Goal: Transaction & Acquisition: Purchase product/service

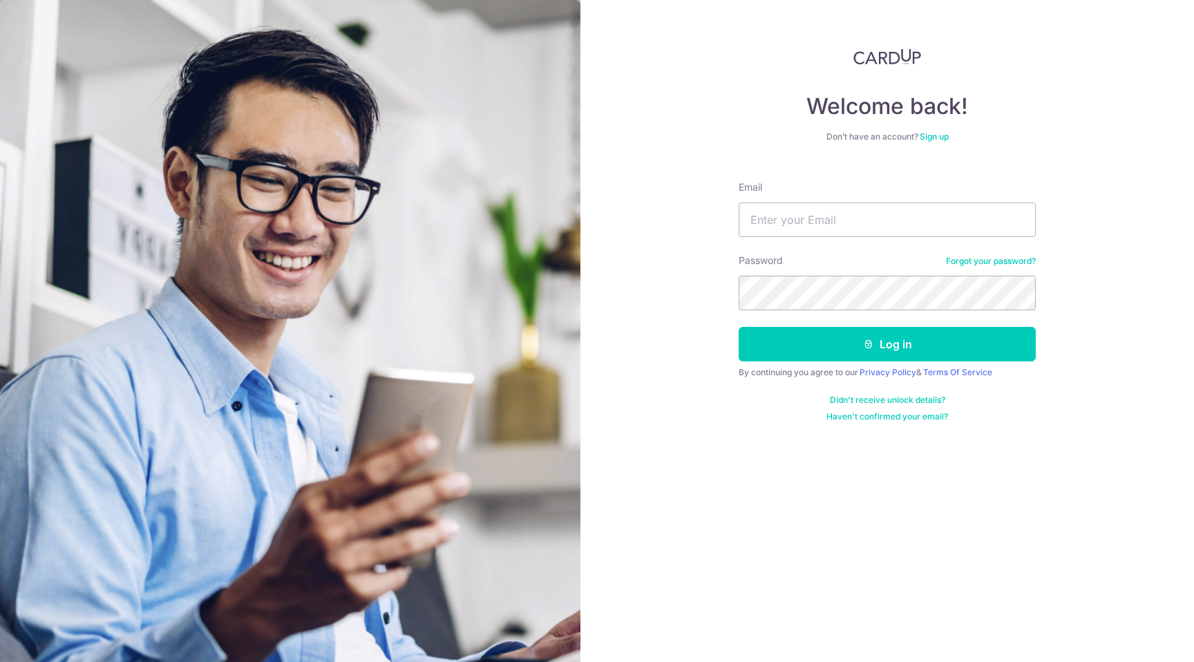
type input "[EMAIL_ADDRESS][DOMAIN_NAME]"
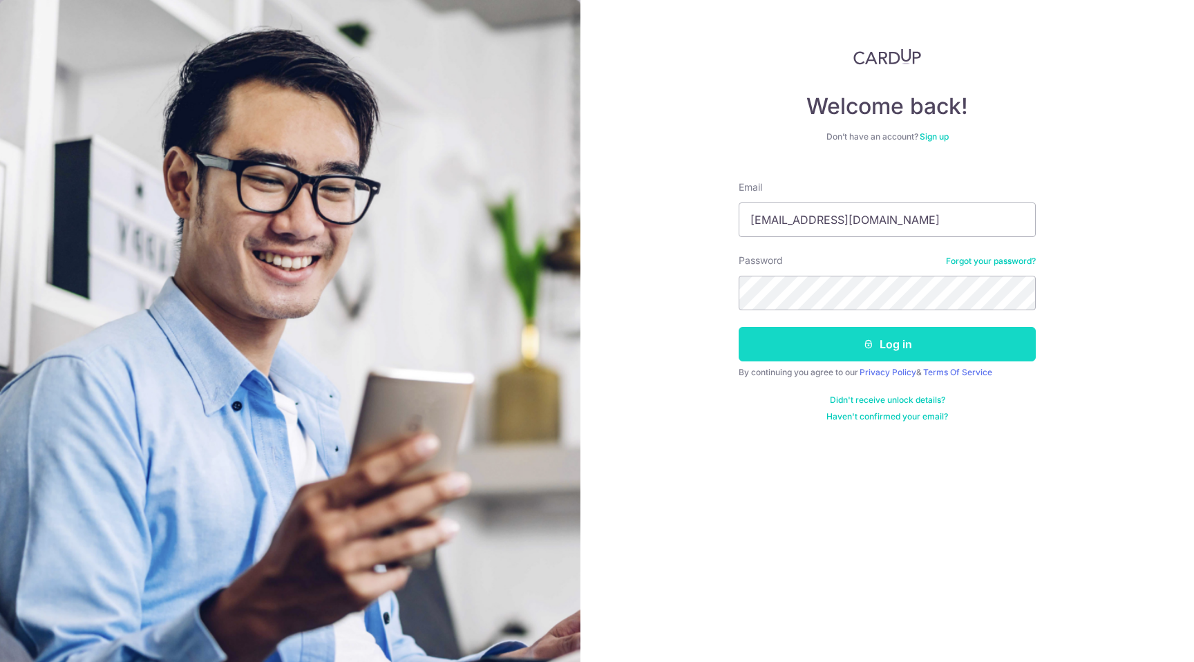
click at [909, 354] on button "Log in" at bounding box center [887, 344] width 297 height 35
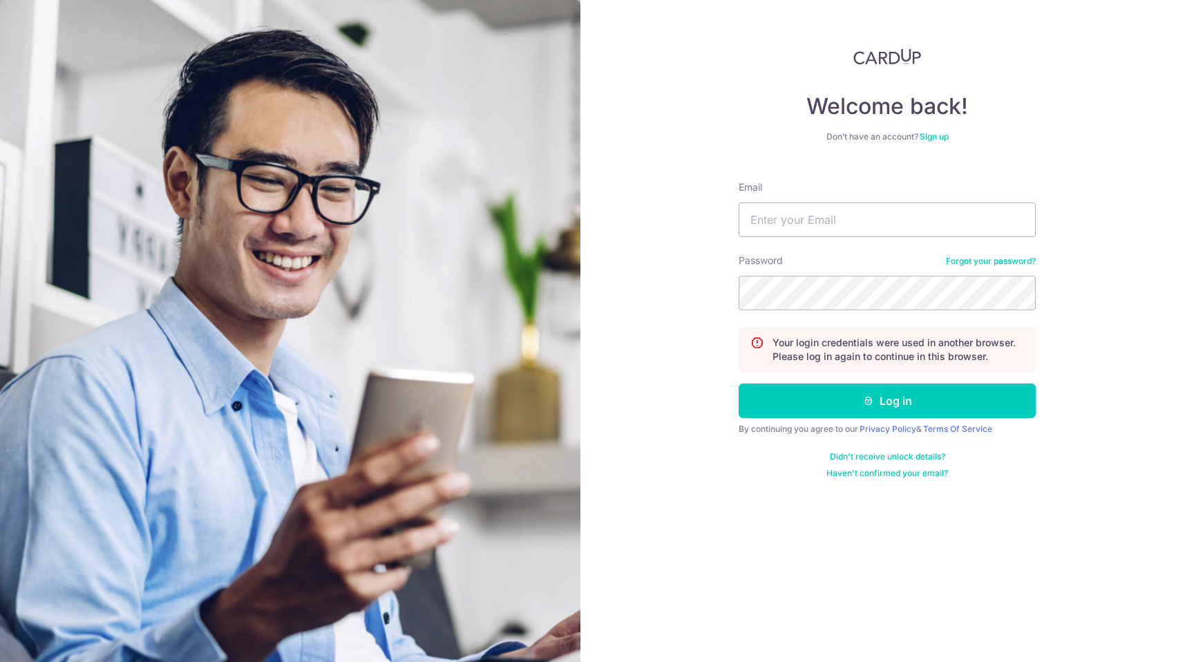
type input "[EMAIL_ADDRESS][DOMAIN_NAME]"
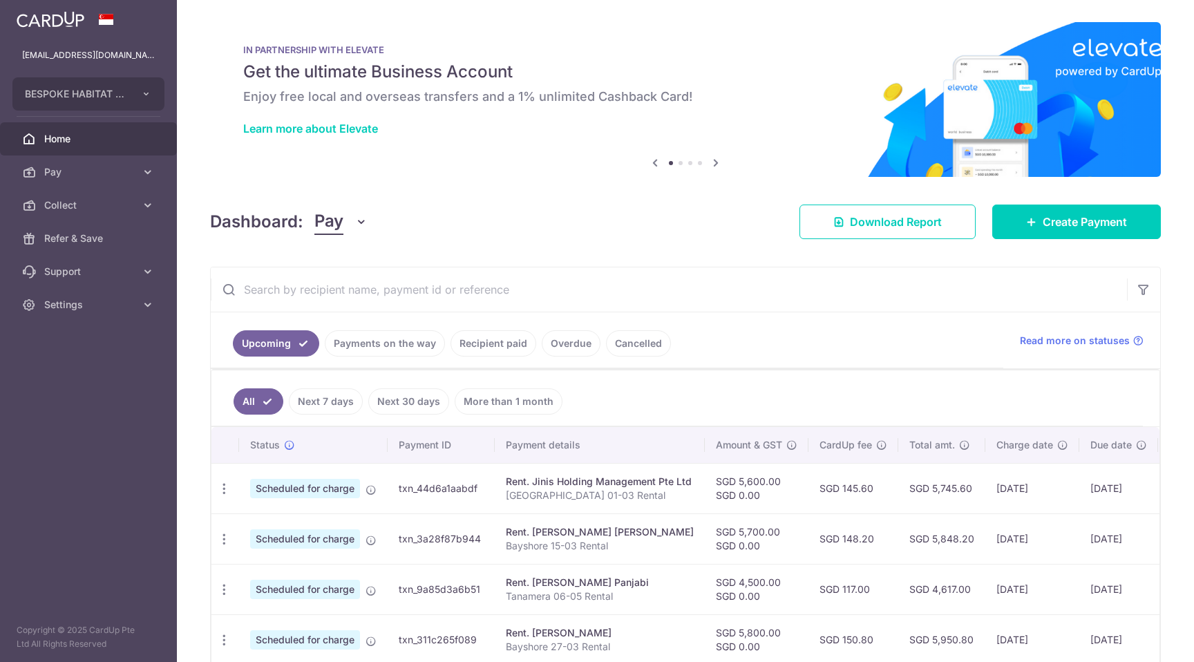
click at [918, 392] on ul "All Next 7 days Next 30 days More than 1 month" at bounding box center [677, 398] width 932 height 56
click at [1055, 225] on span "Create Payment" at bounding box center [1085, 222] width 84 height 17
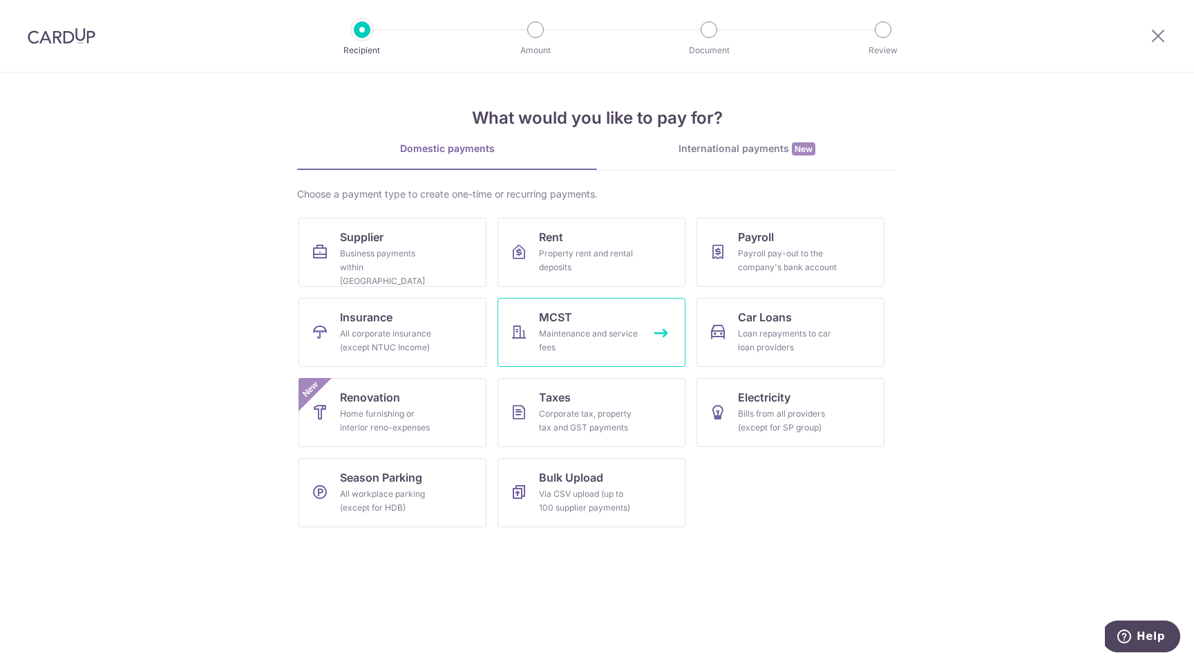
click at [599, 329] on div "Maintenance and service fees" at bounding box center [589, 341] width 100 height 28
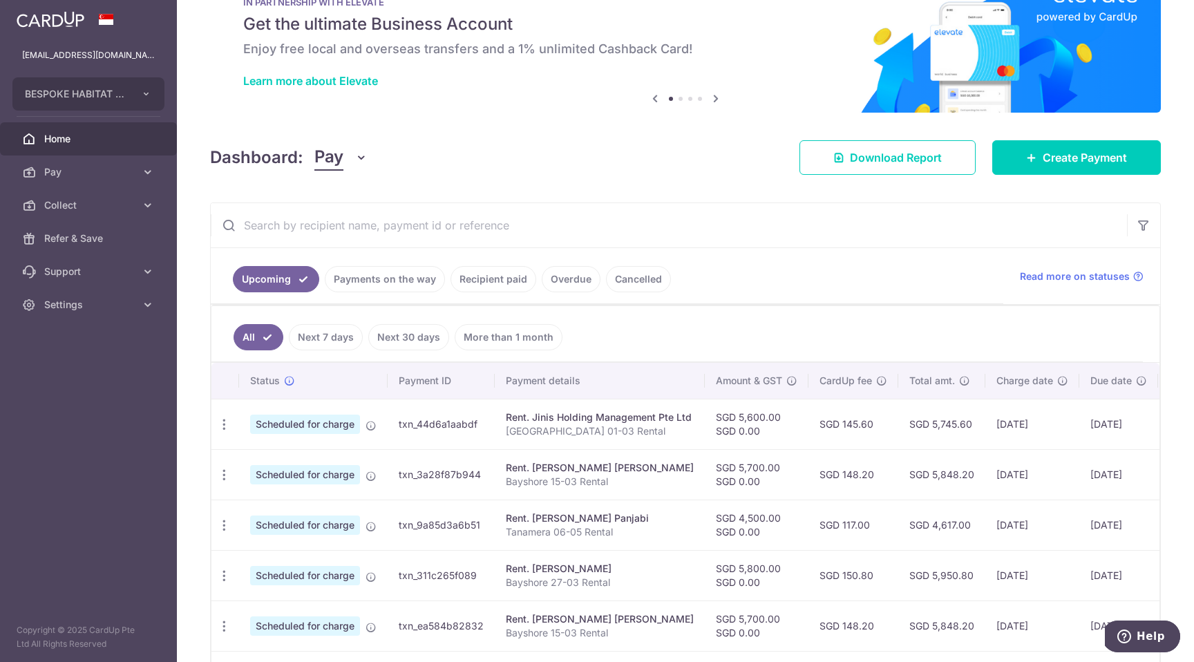
scroll to position [35, 0]
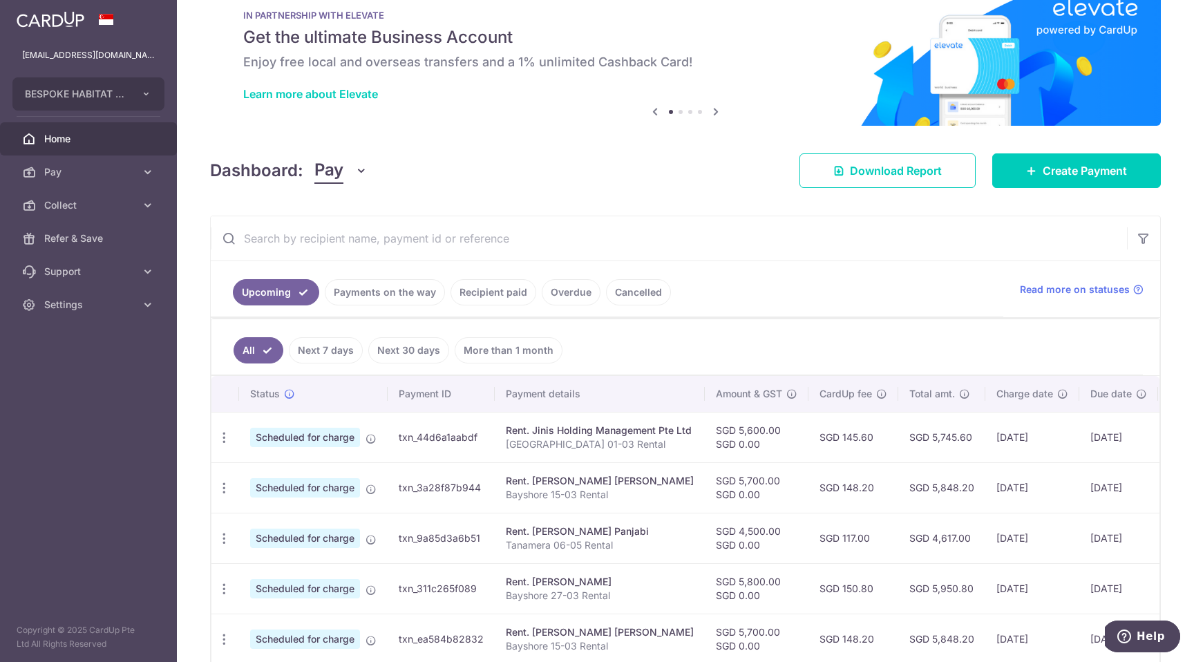
click at [505, 294] on link "Recipient paid" at bounding box center [494, 292] width 86 height 26
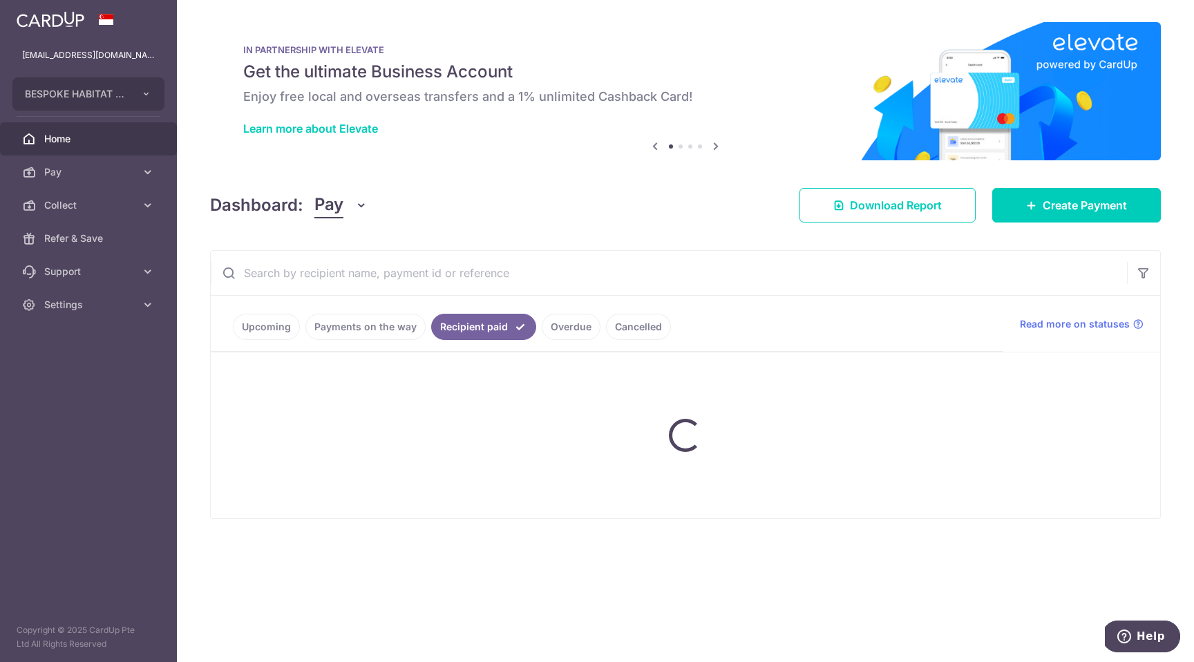
scroll to position [0, 0]
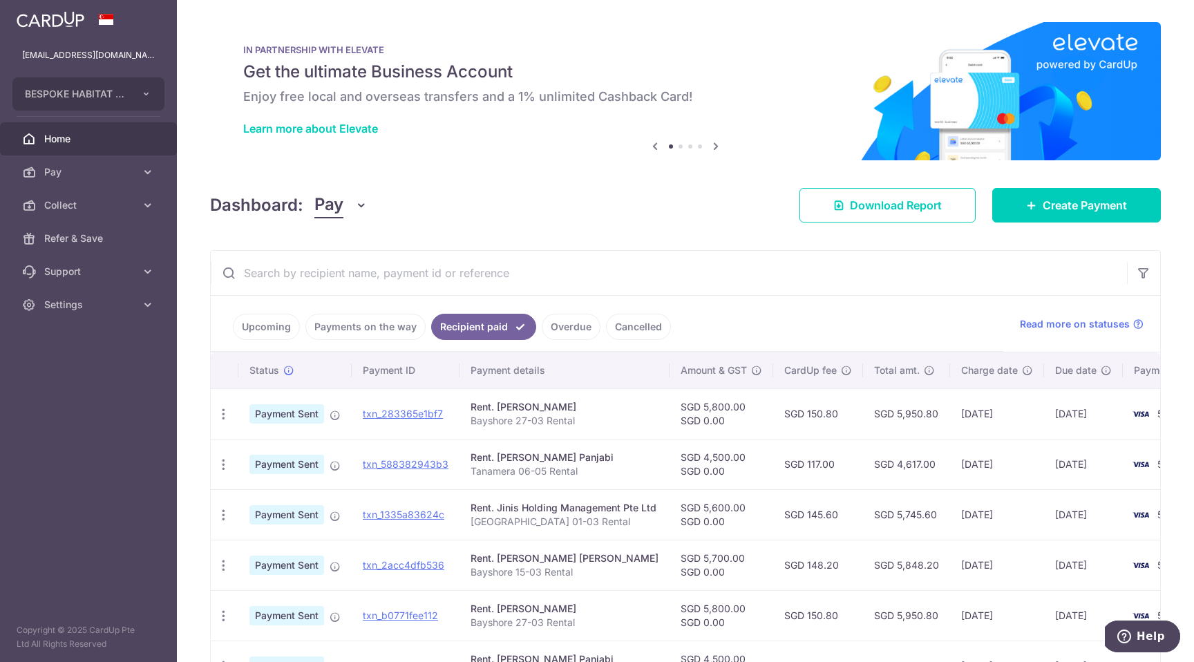
click at [533, 270] on input "text" at bounding box center [669, 273] width 916 height 44
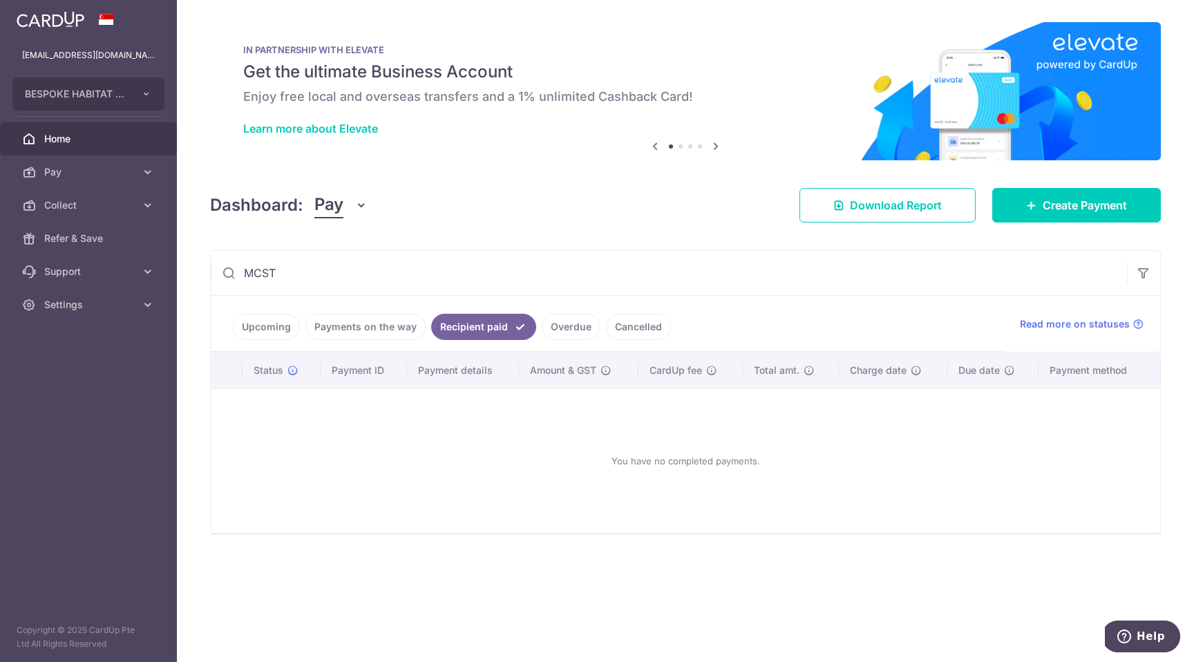
type input "MCST"
click at [514, 326] on link "Recipient paid" at bounding box center [483, 327] width 105 height 26
click at [367, 264] on input "MCST" at bounding box center [669, 273] width 916 height 44
drag, startPoint x: 344, startPoint y: 268, endPoint x: 244, endPoint y: 267, distance: 100.2
click at [244, 267] on input "MCST" at bounding box center [669, 273] width 916 height 44
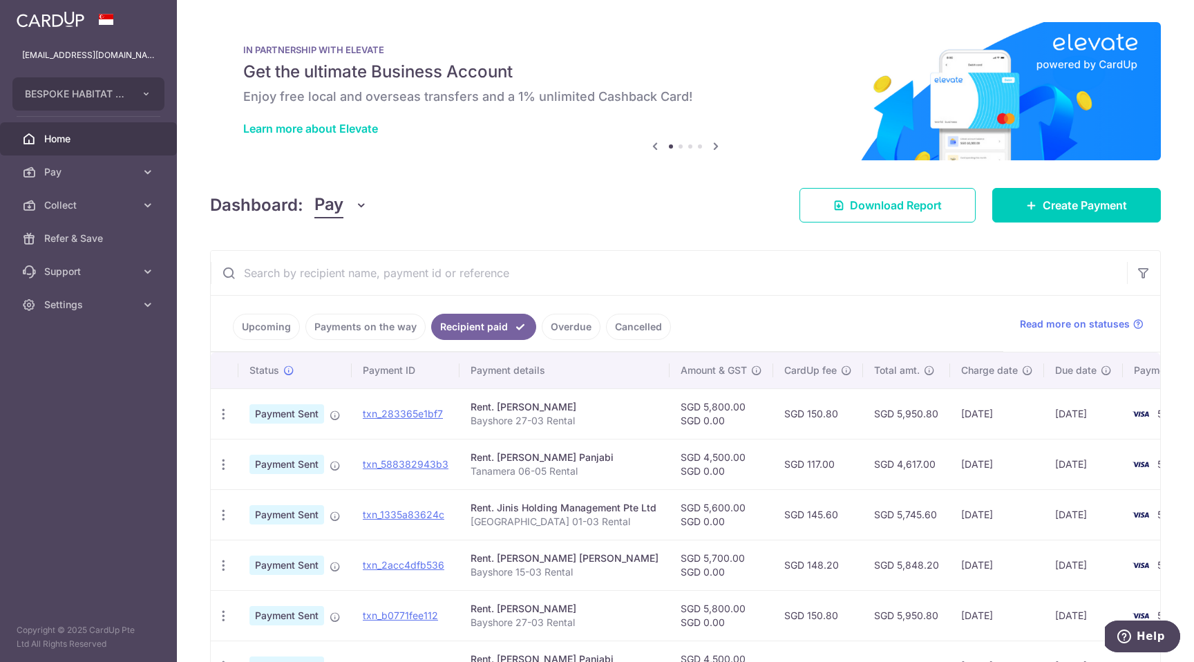
click at [231, 325] on ul "Upcoming Payments on the way Recipient paid Overdue Cancelled" at bounding box center [607, 324] width 793 height 56
click at [254, 326] on link "Upcoming" at bounding box center [266, 327] width 67 height 26
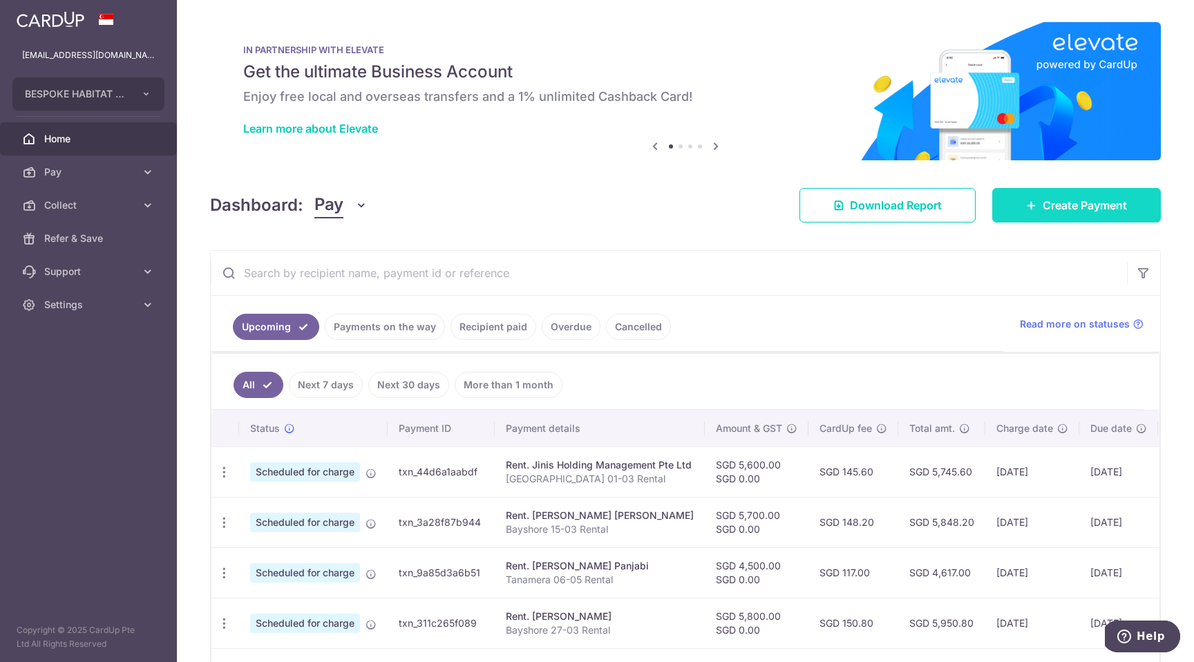
click at [1066, 206] on span "Create Payment" at bounding box center [1085, 205] width 84 height 17
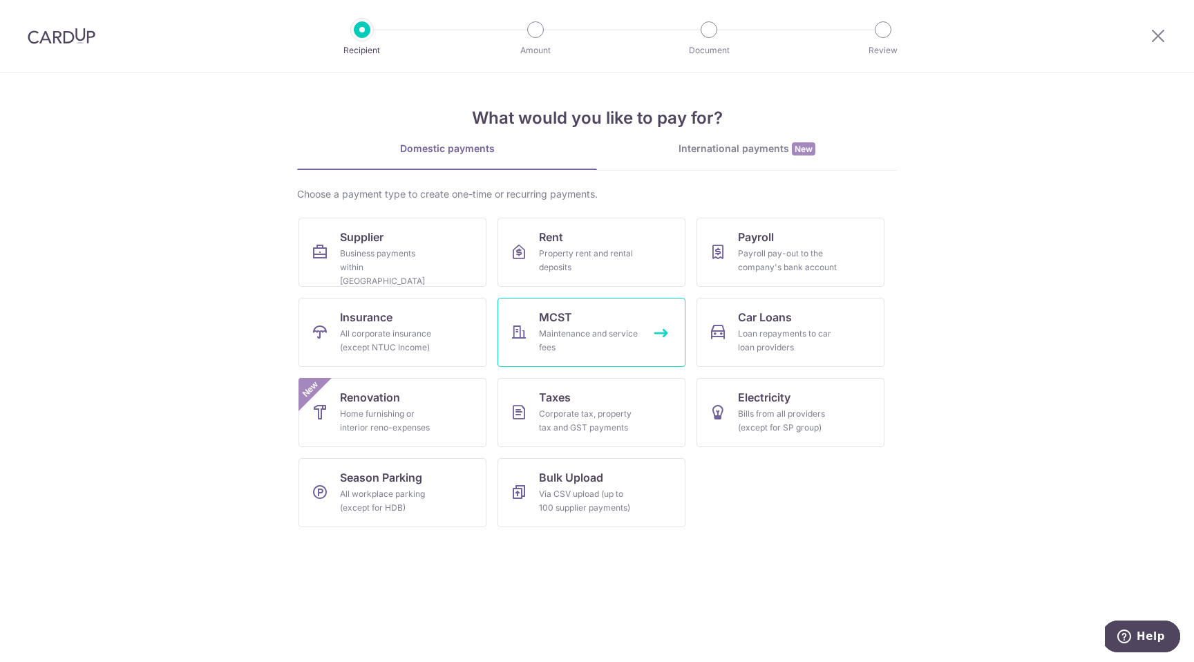
click at [608, 332] on div "Maintenance and service fees" at bounding box center [589, 341] width 100 height 28
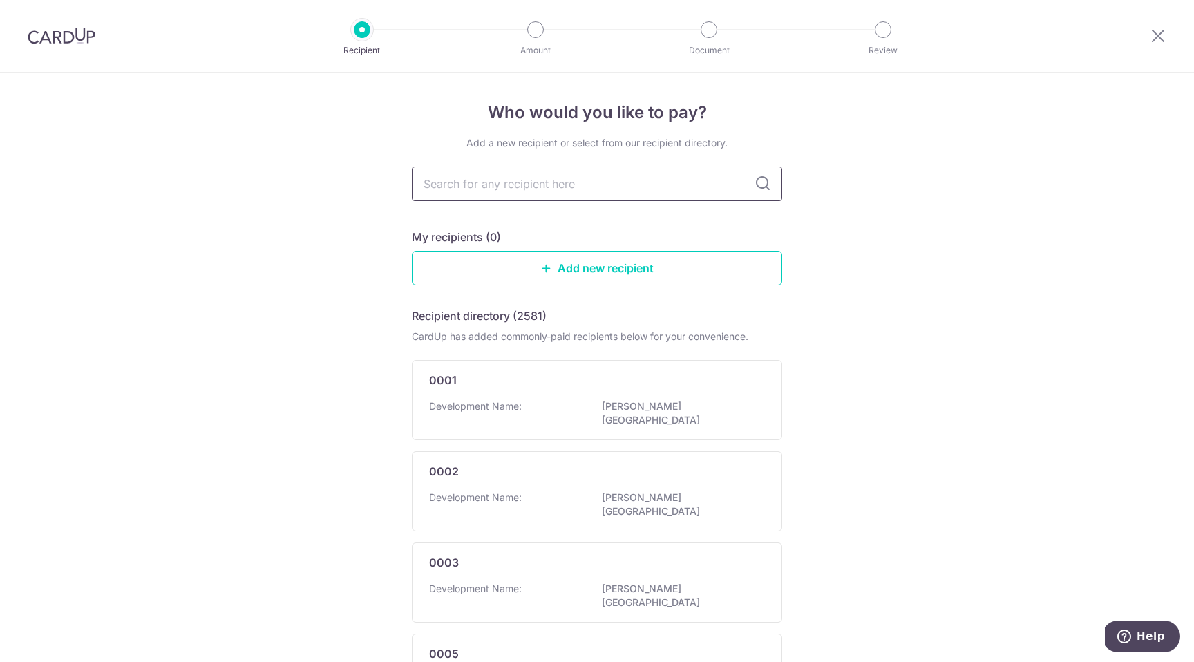
click at [514, 178] on input "text" at bounding box center [597, 184] width 370 height 35
type input "3804"
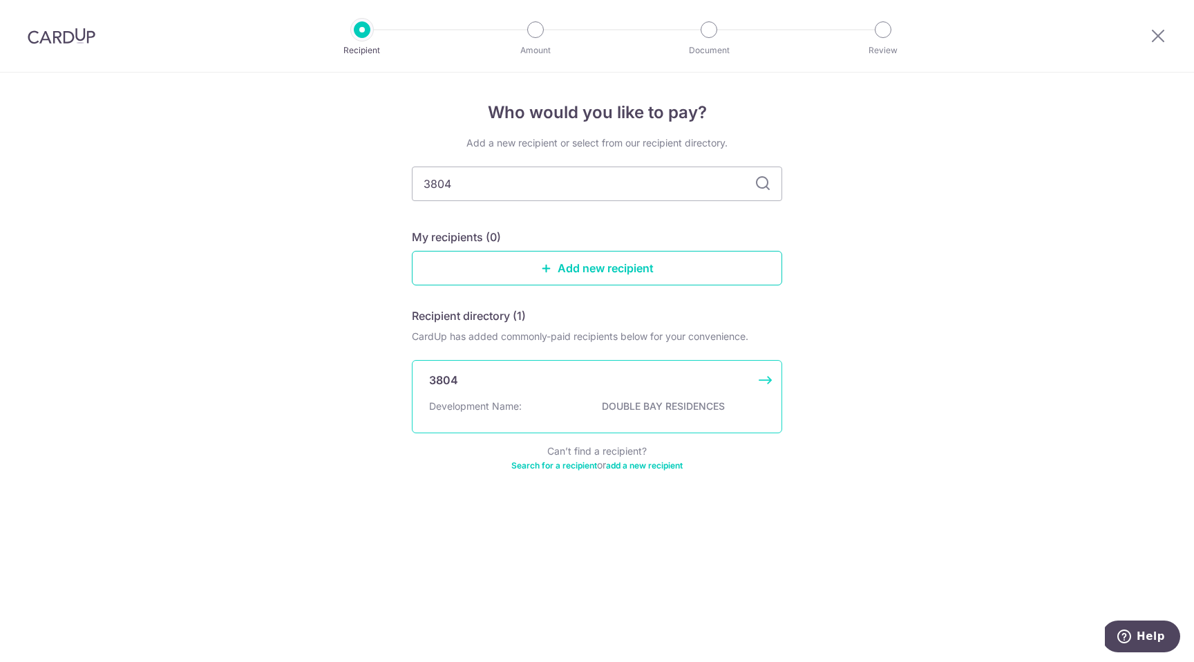
click at [659, 404] on p "DOUBLE BAY RESIDENCES" at bounding box center [679, 406] width 155 height 14
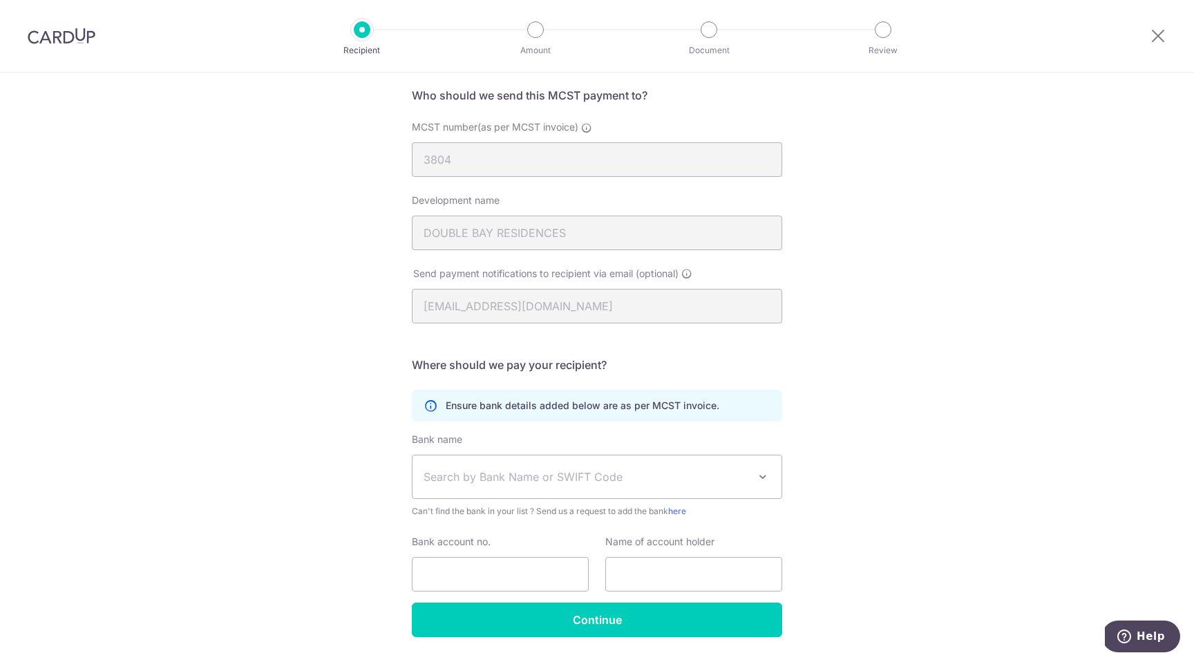
scroll to position [142, 0]
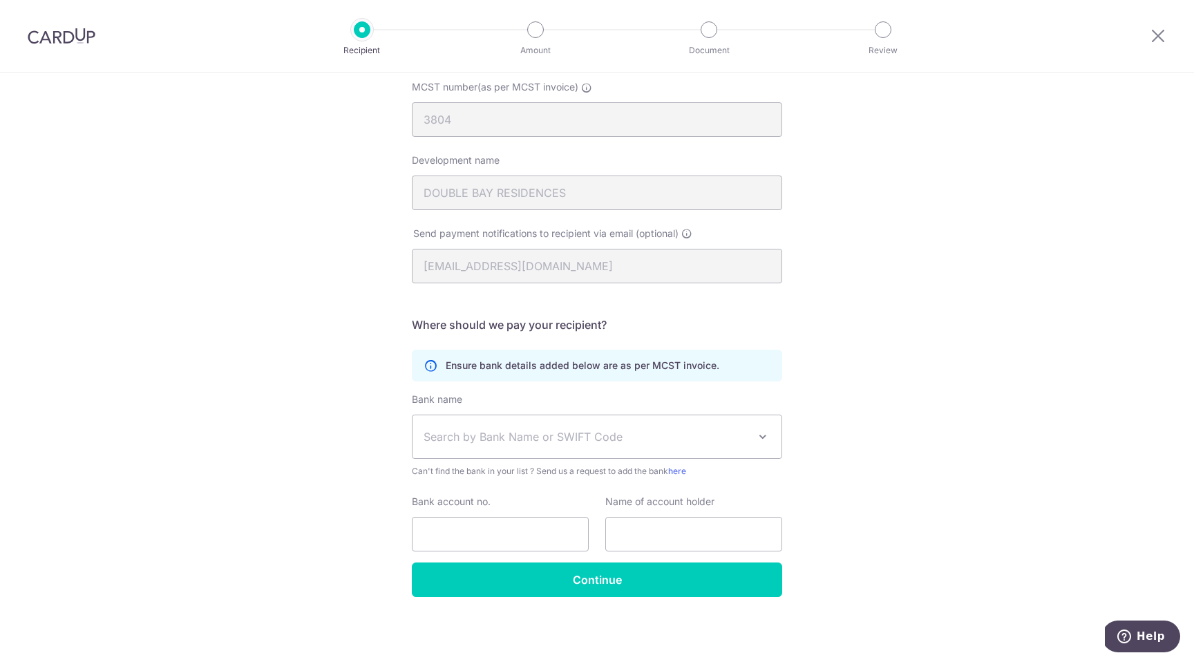
click at [830, 371] on div "Who would you like to pay? Your recipient does not need a CardUp account to rec…" at bounding box center [597, 296] width 1194 height 731
click at [690, 444] on span "Search by Bank Name or SWIFT Code" at bounding box center [586, 437] width 325 height 17
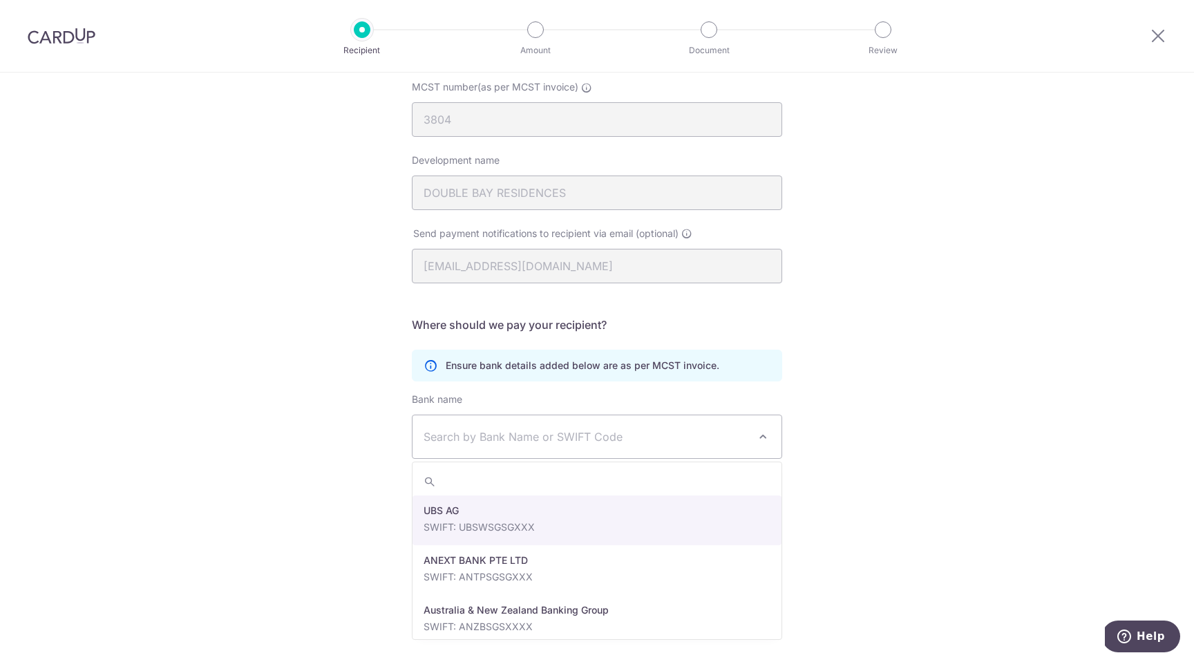
click at [840, 447] on div "Who would you like to pay? Your recipient does not need a CardUp account to rec…" at bounding box center [597, 296] width 1194 height 731
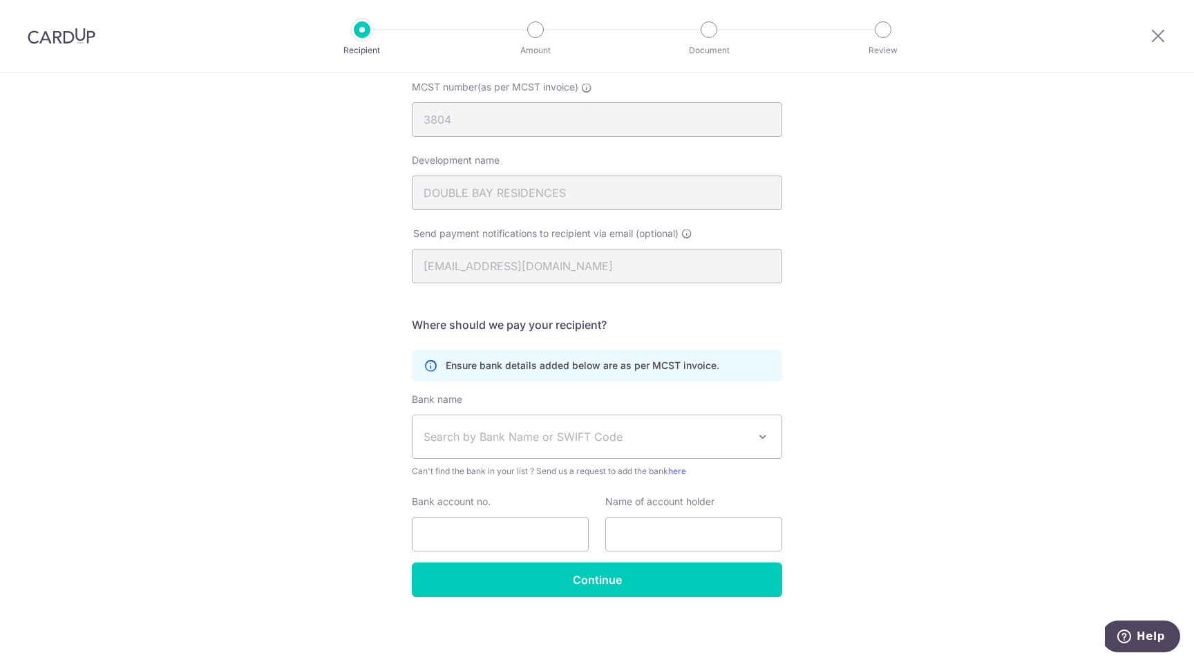
click at [767, 435] on span at bounding box center [763, 437] width 17 height 17
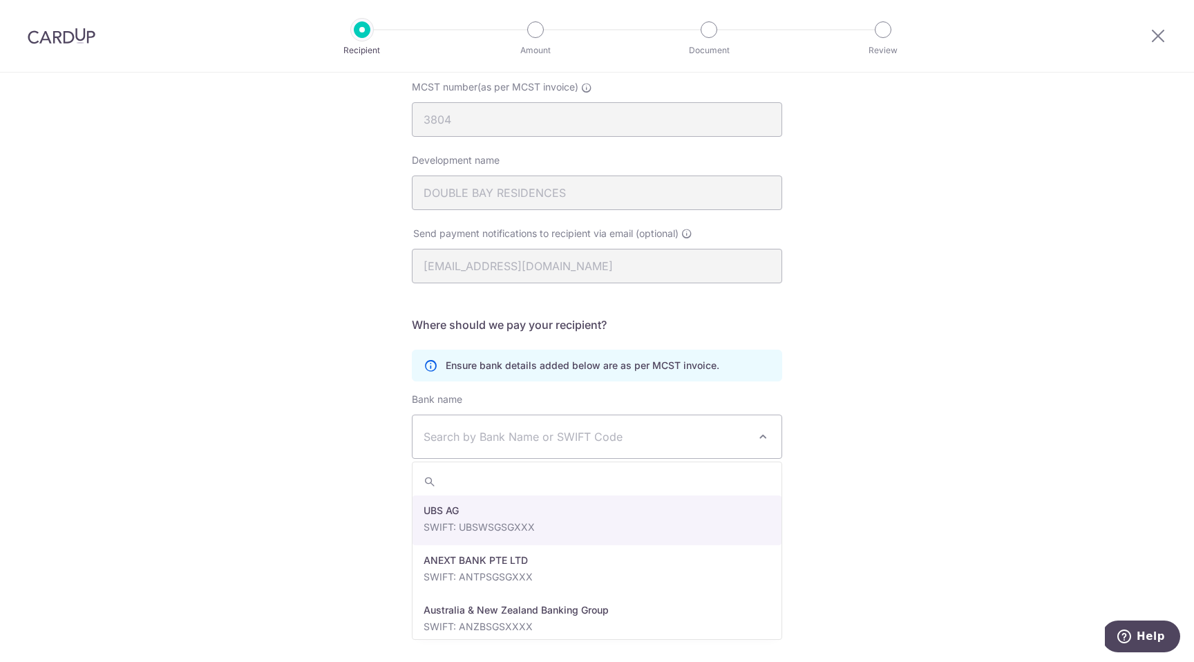
click at [905, 437] on div "Who would you like to pay? Your recipient does not need a CardUp account to rec…" at bounding box center [597, 296] width 1194 height 731
